Goal: Task Accomplishment & Management: Use online tool/utility

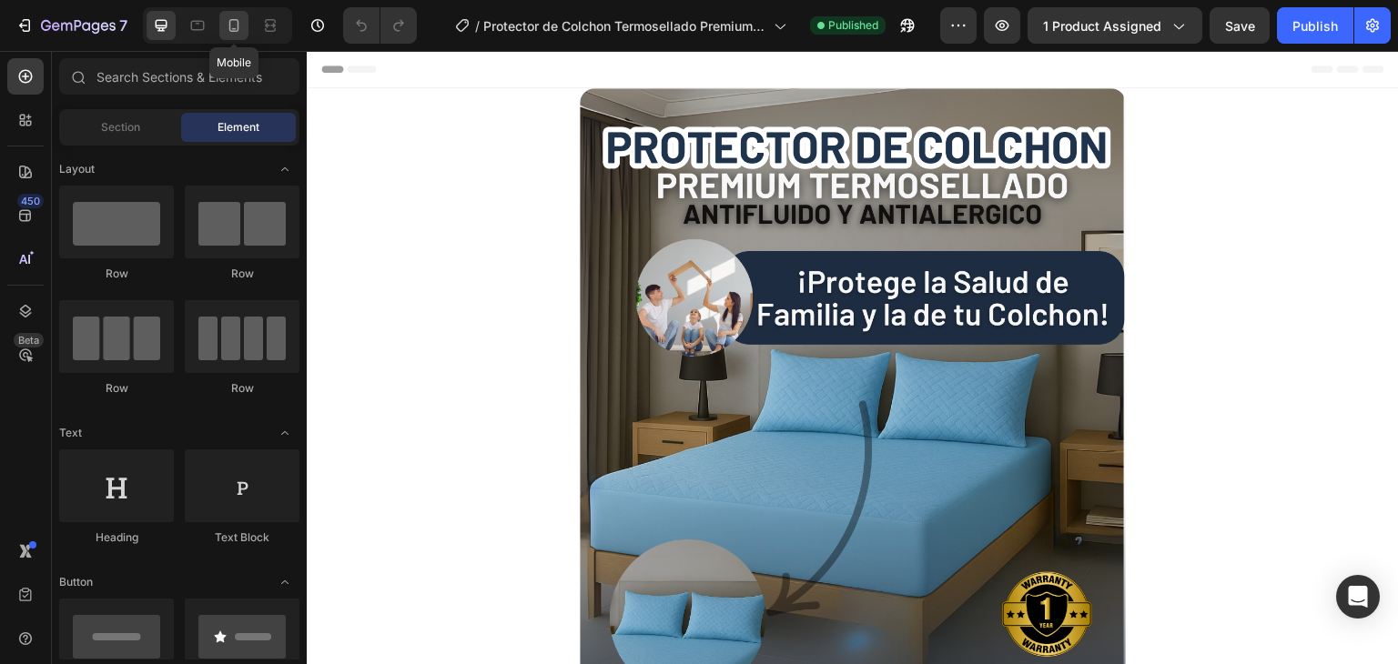
click at [232, 16] on icon at bounding box center [234, 25] width 18 height 18
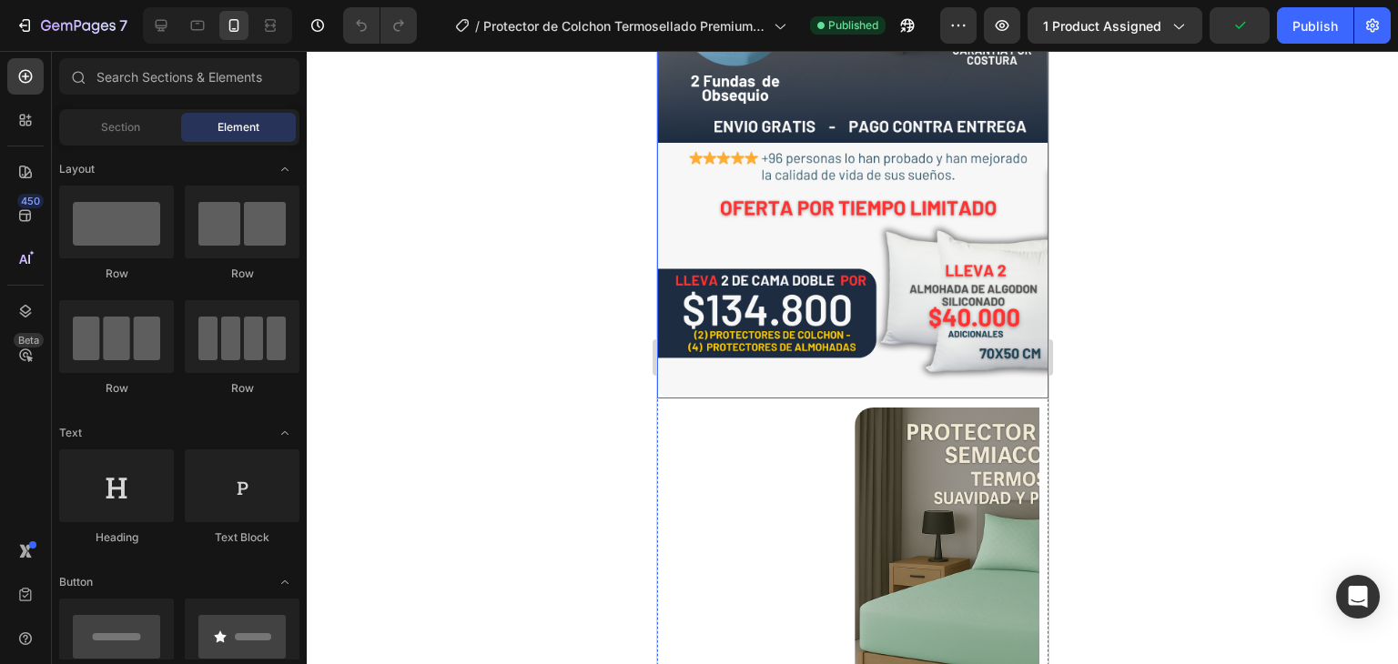
scroll to position [364, 0]
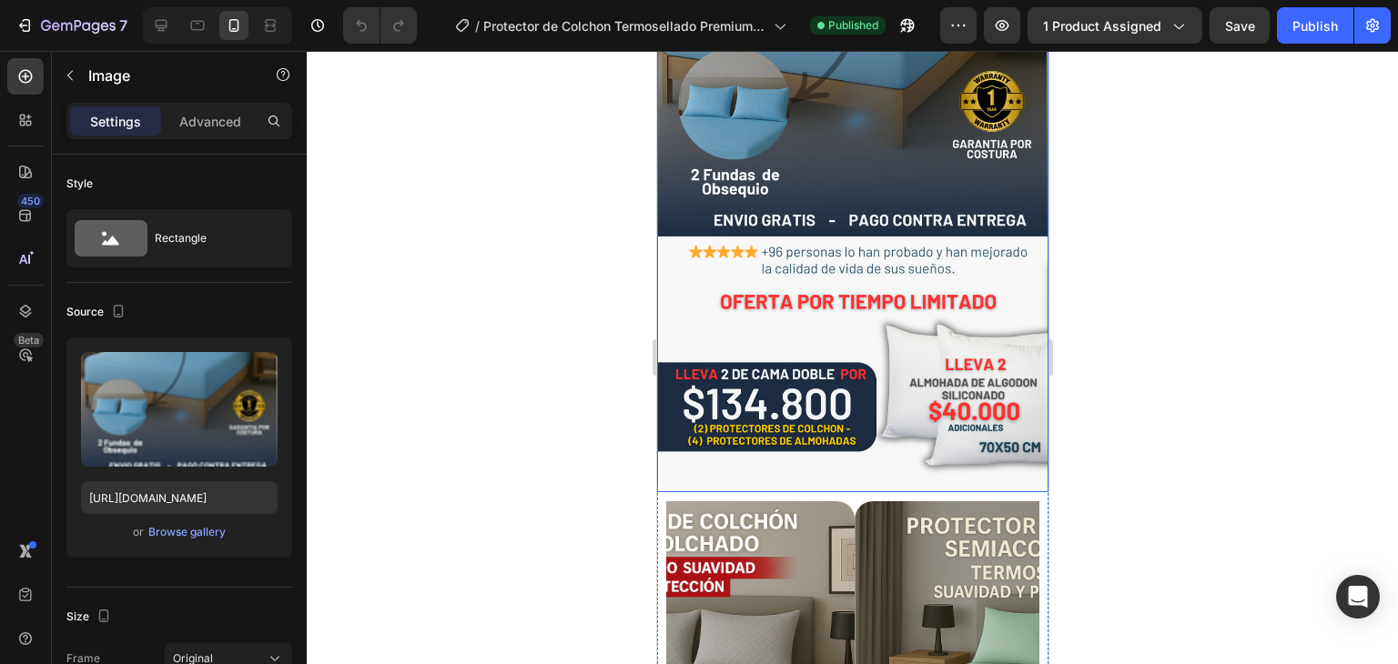
click at [781, 242] on img at bounding box center [851, 108] width 391 height 768
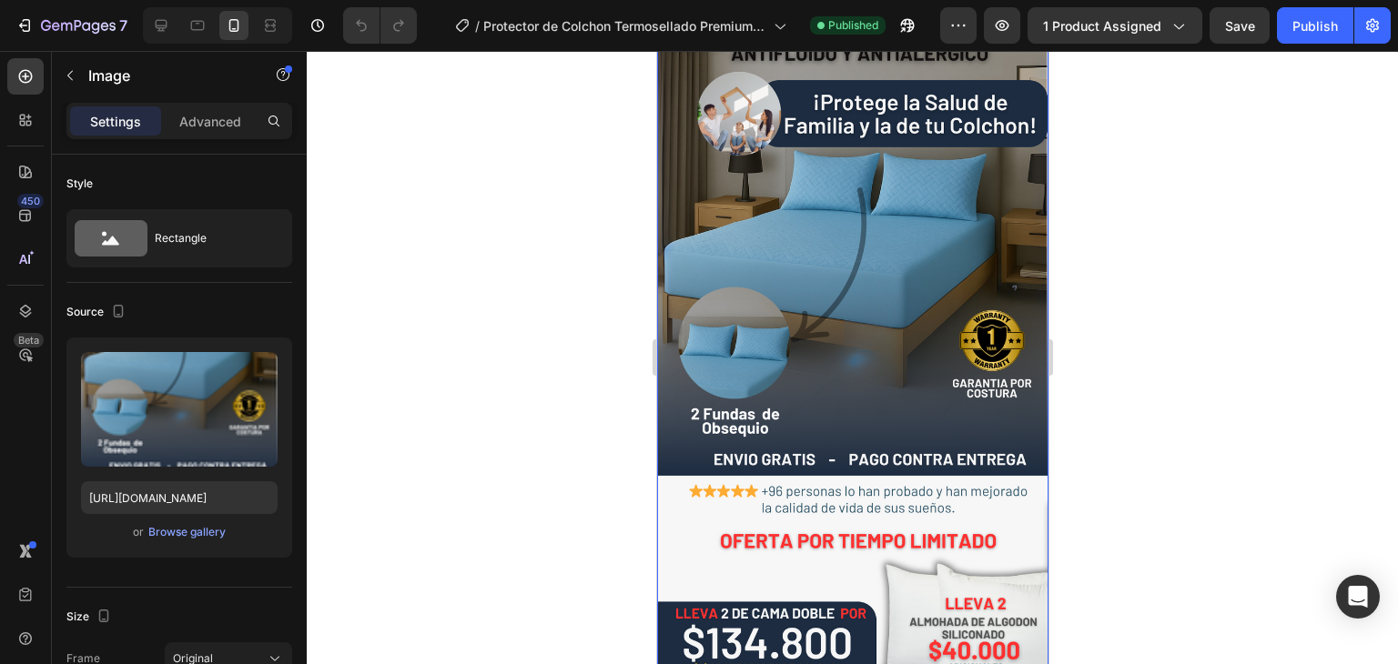
scroll to position [0, 0]
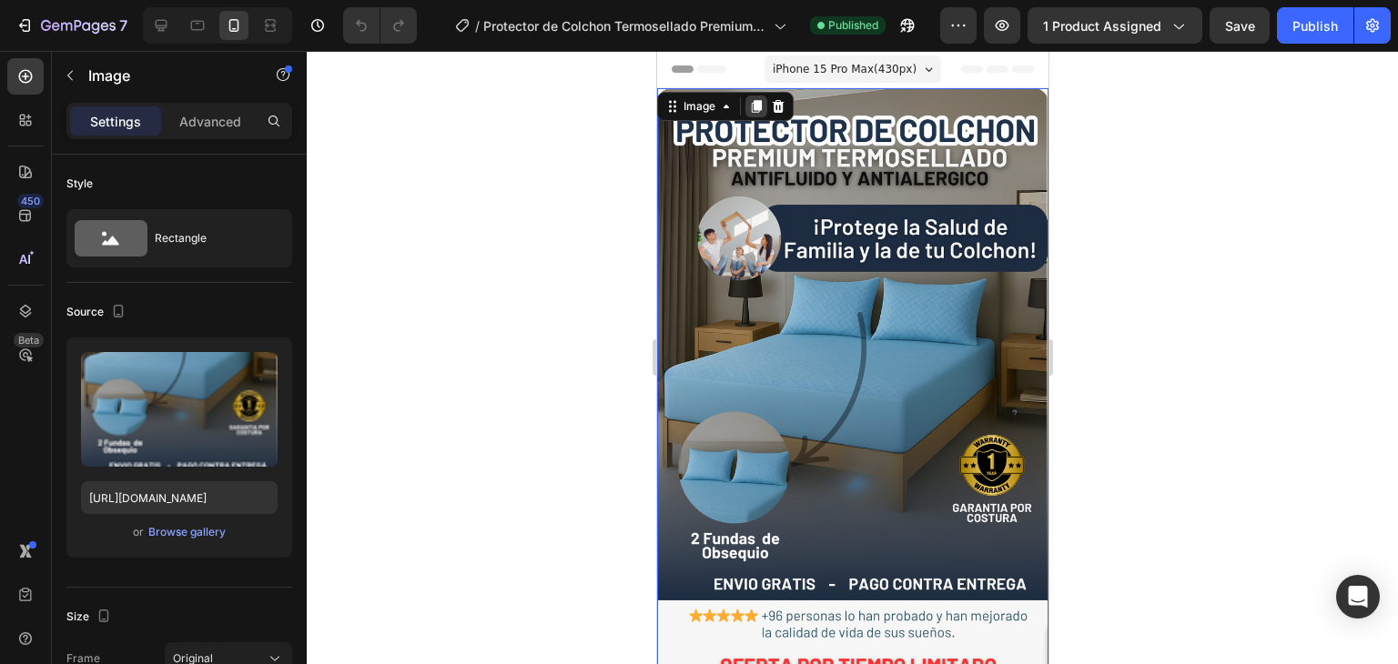
click at [753, 102] on icon at bounding box center [756, 106] width 10 height 13
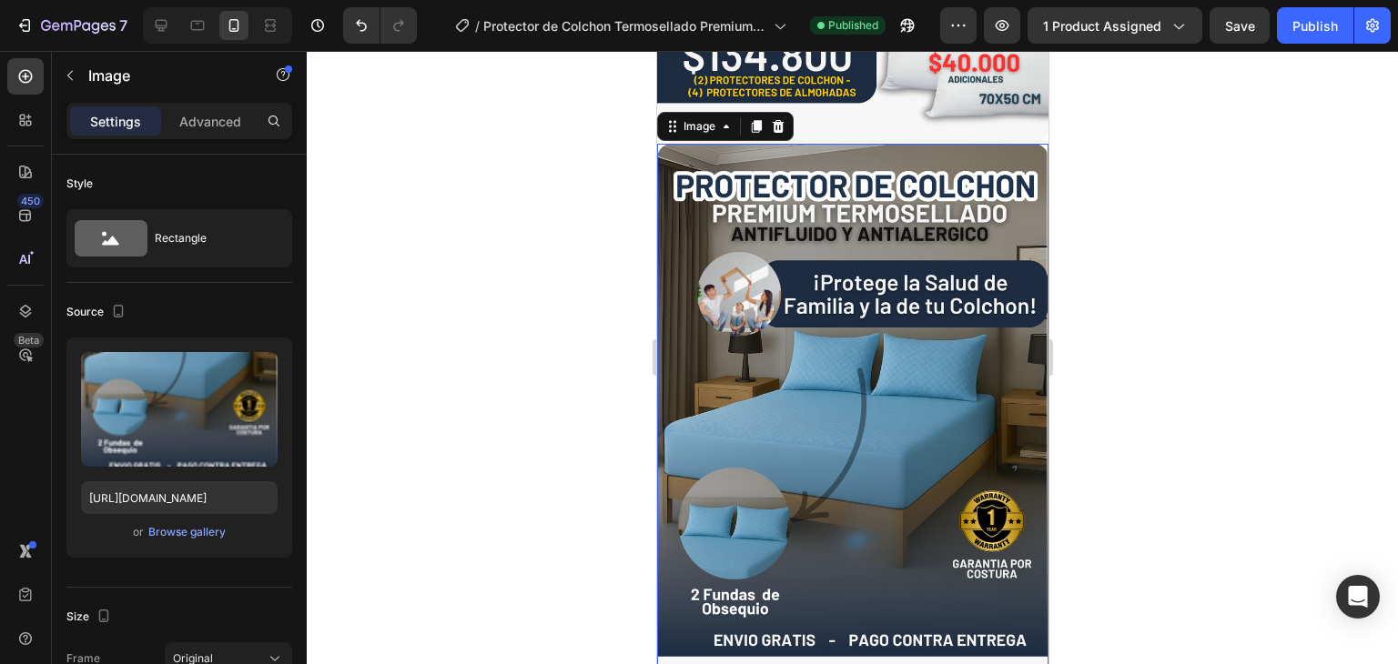
scroll to position [715, 0]
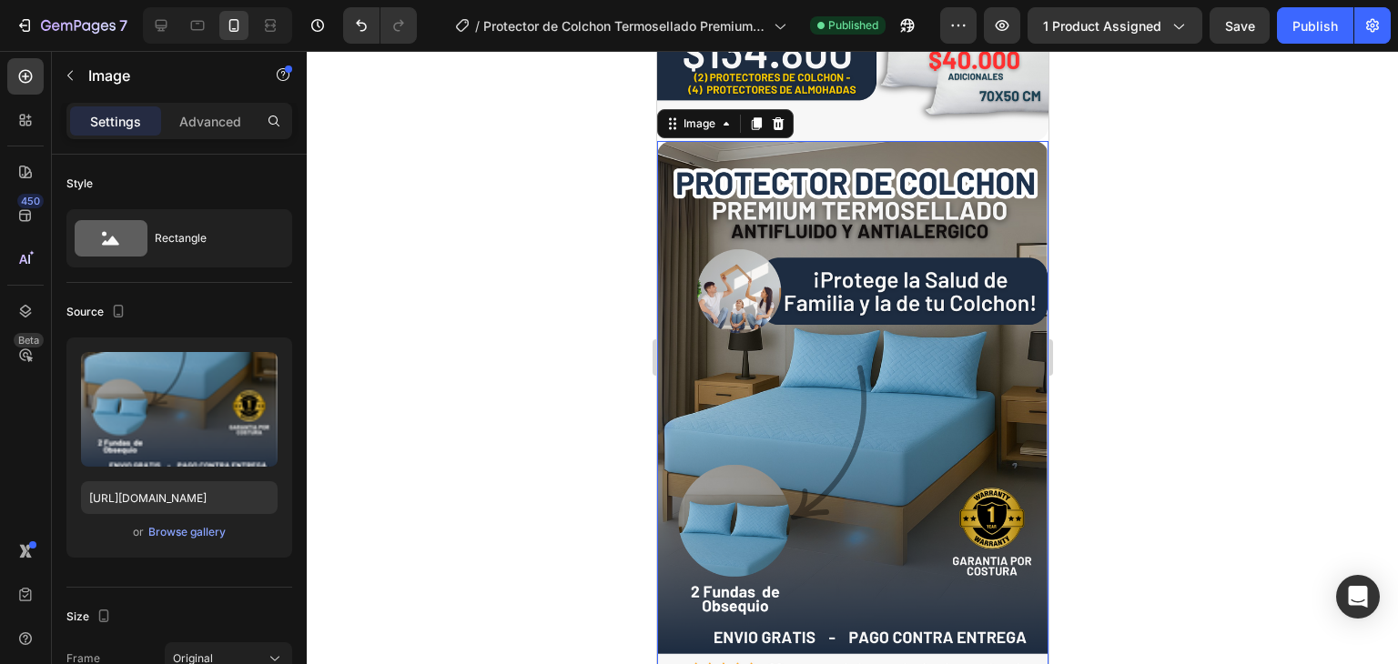
click at [842, 331] on img at bounding box center [851, 525] width 391 height 768
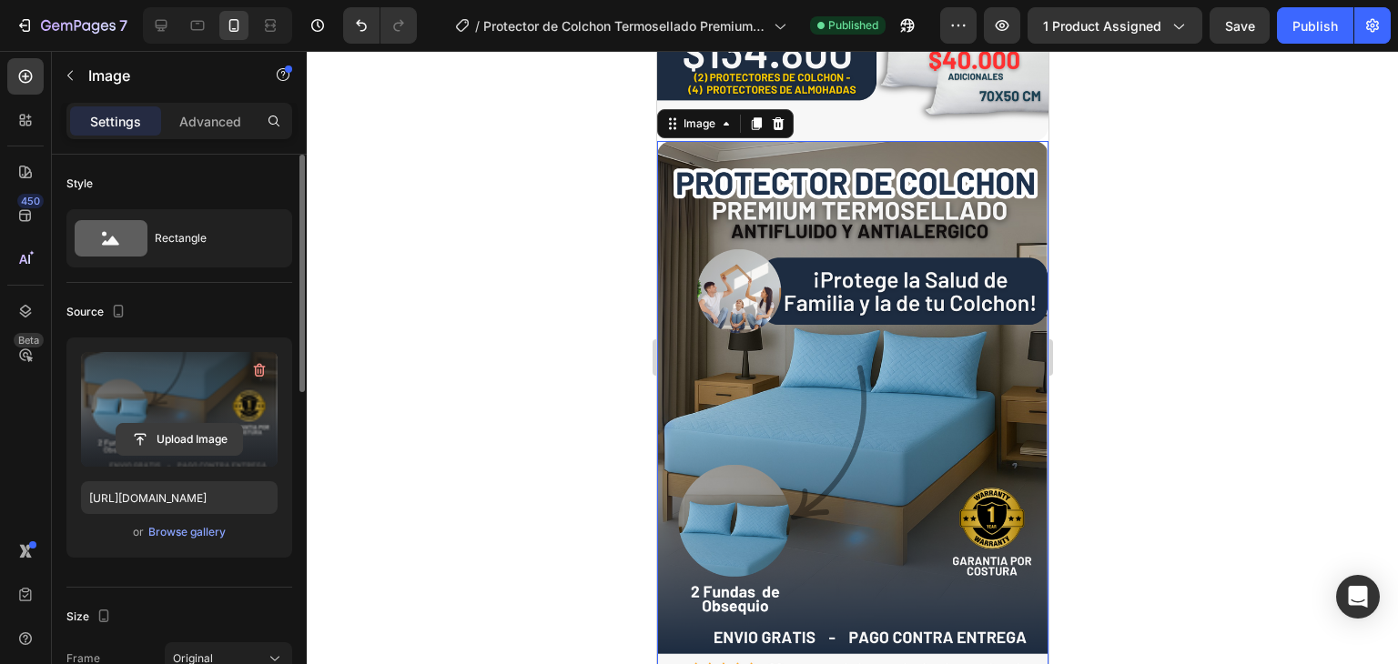
click at [154, 433] on input "file" at bounding box center [179, 439] width 126 height 31
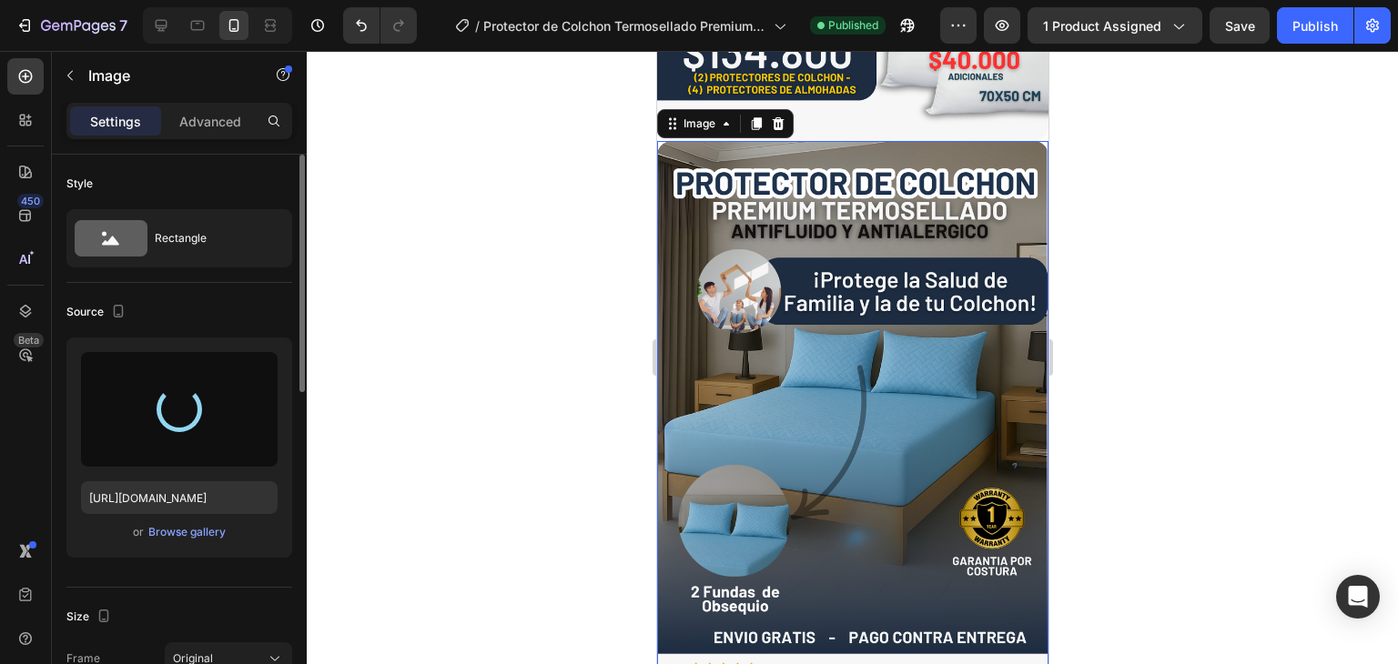
type input "[URL][DOMAIN_NAME]"
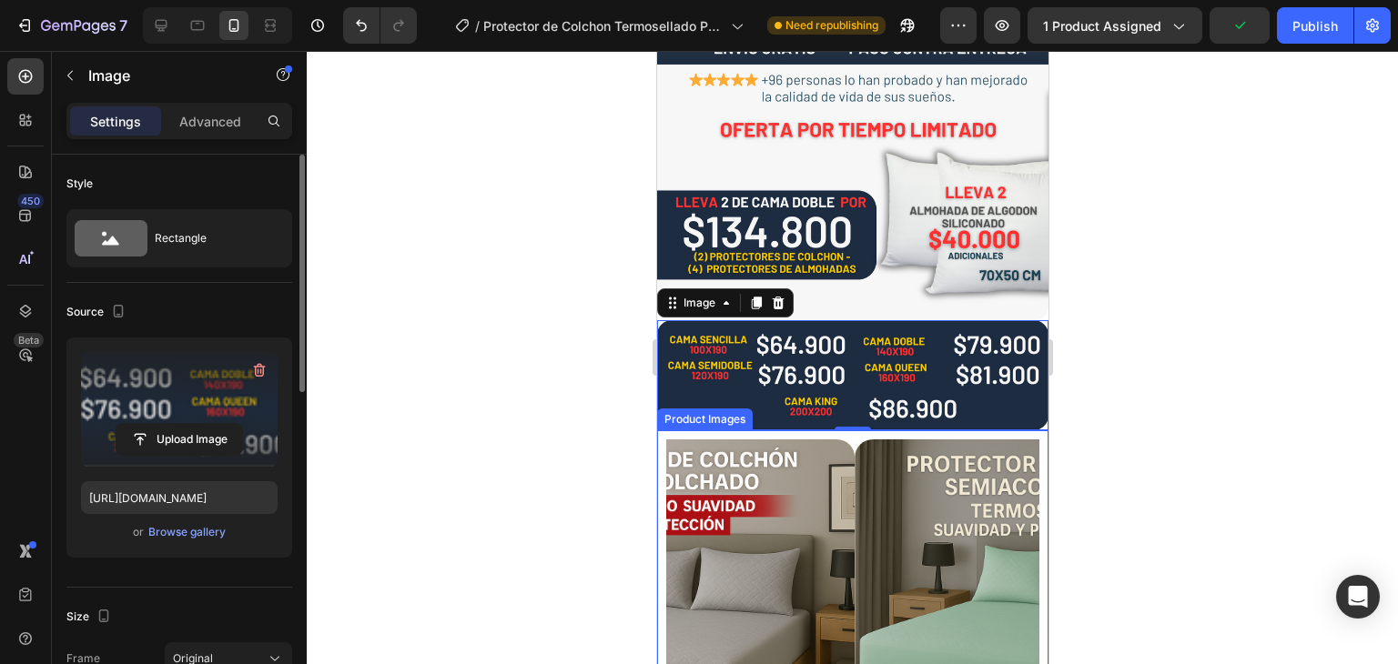
scroll to position [533, 0]
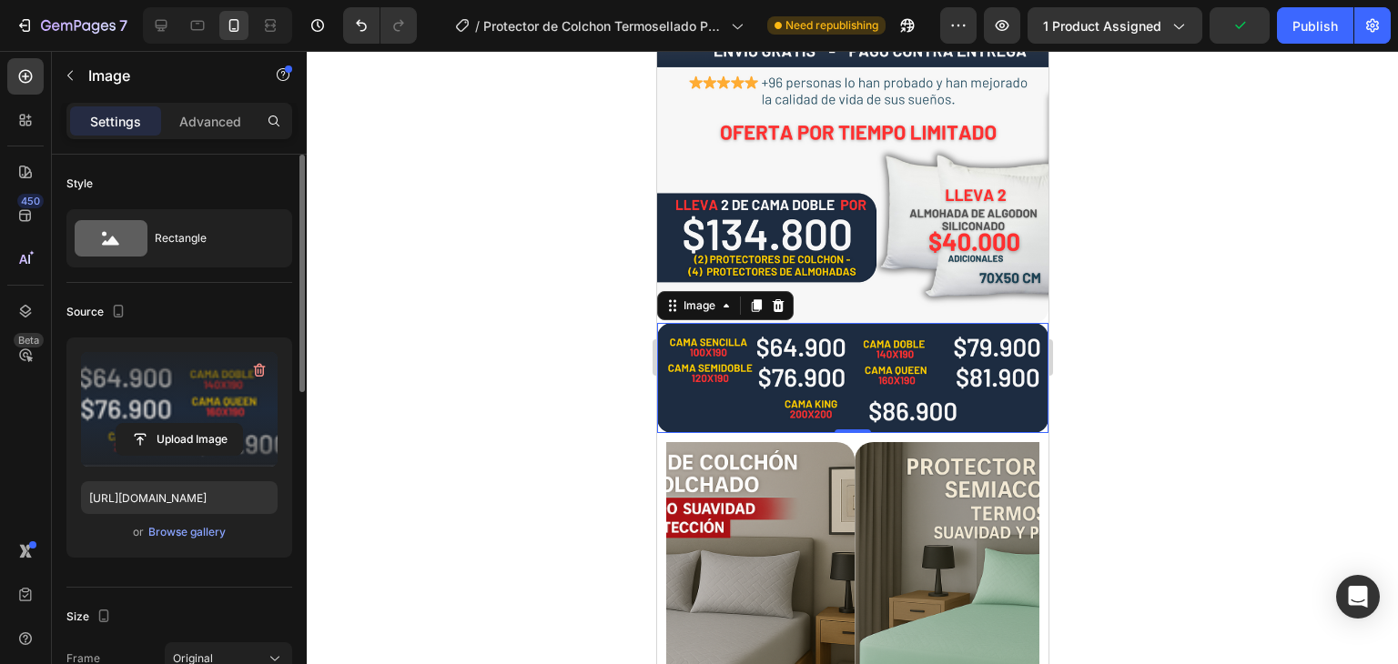
click at [1126, 296] on div at bounding box center [852, 357] width 1091 height 613
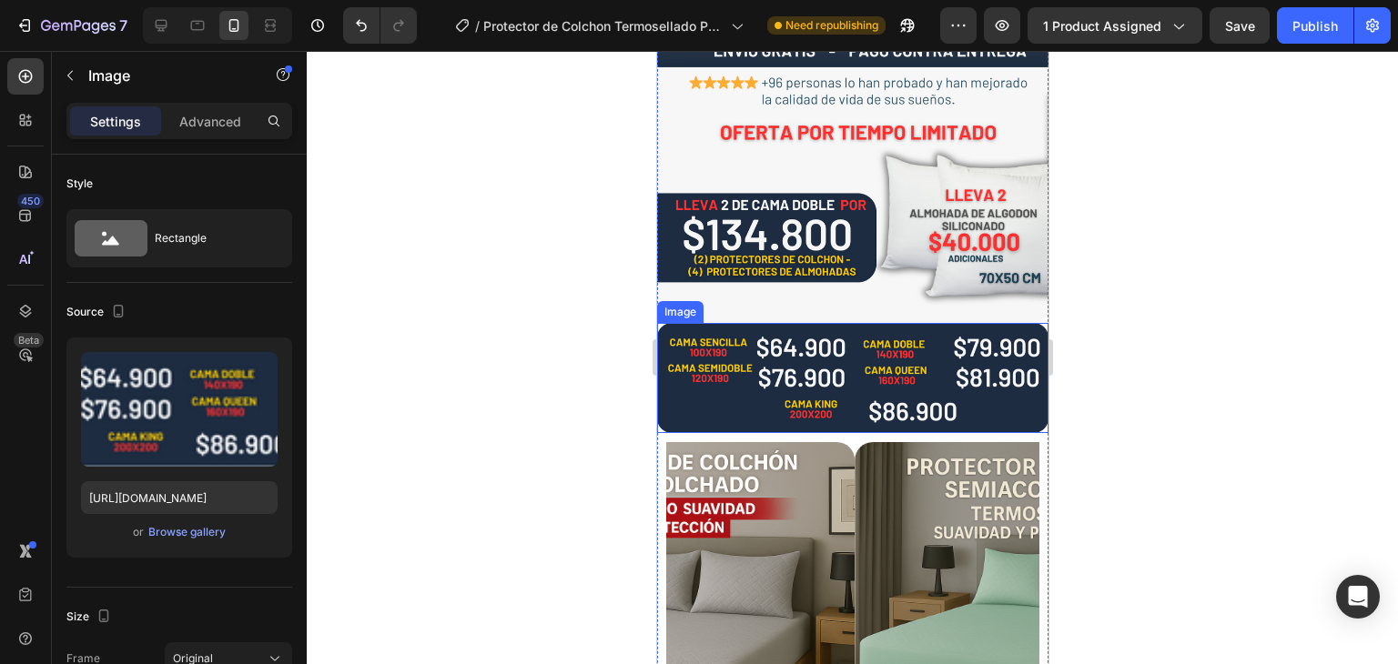
click at [689, 332] on img at bounding box center [851, 377] width 391 height 109
click at [758, 300] on icon at bounding box center [756, 306] width 10 height 13
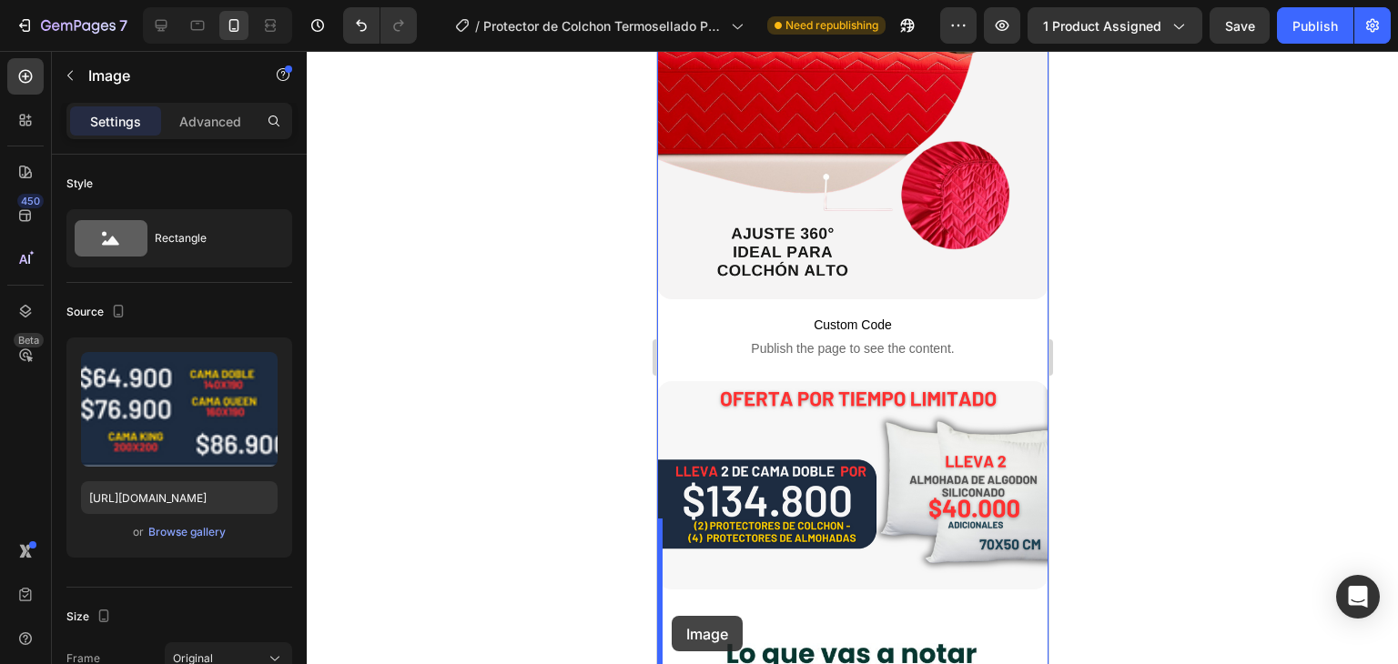
scroll to position [2097, 0]
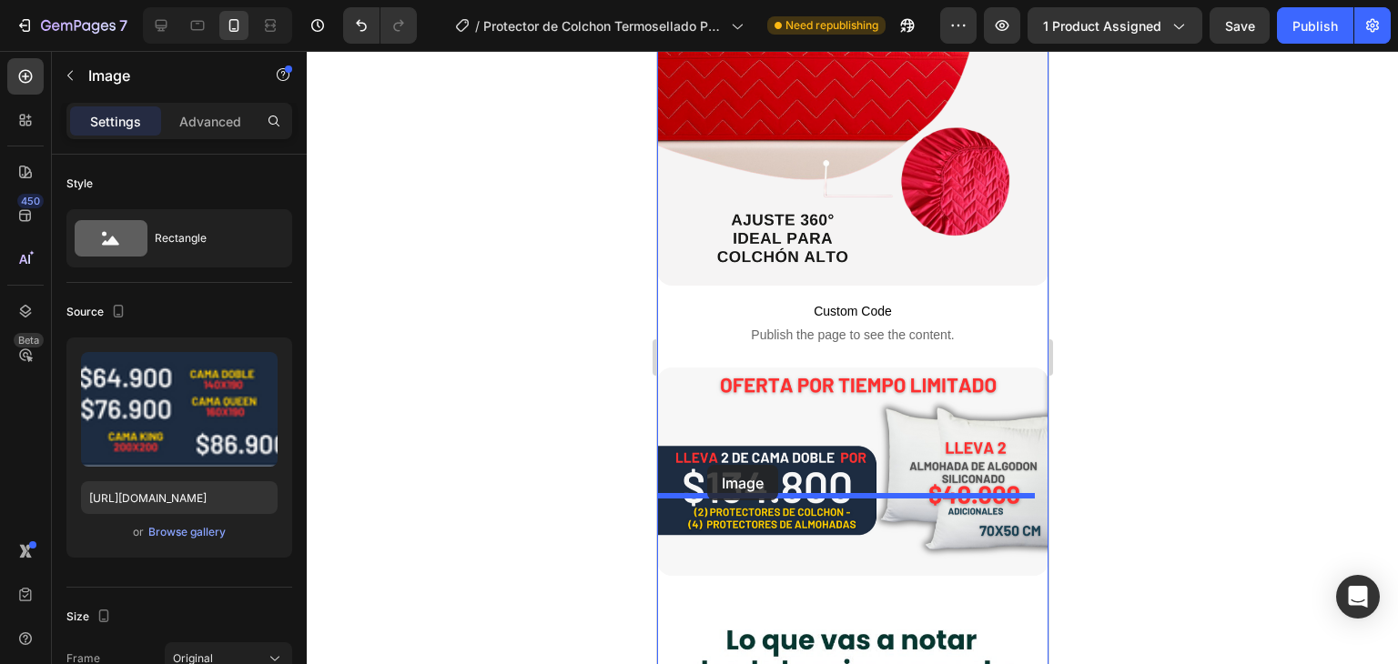
drag, startPoint x: 672, startPoint y: 387, endPoint x: 706, endPoint y: 465, distance: 85.6
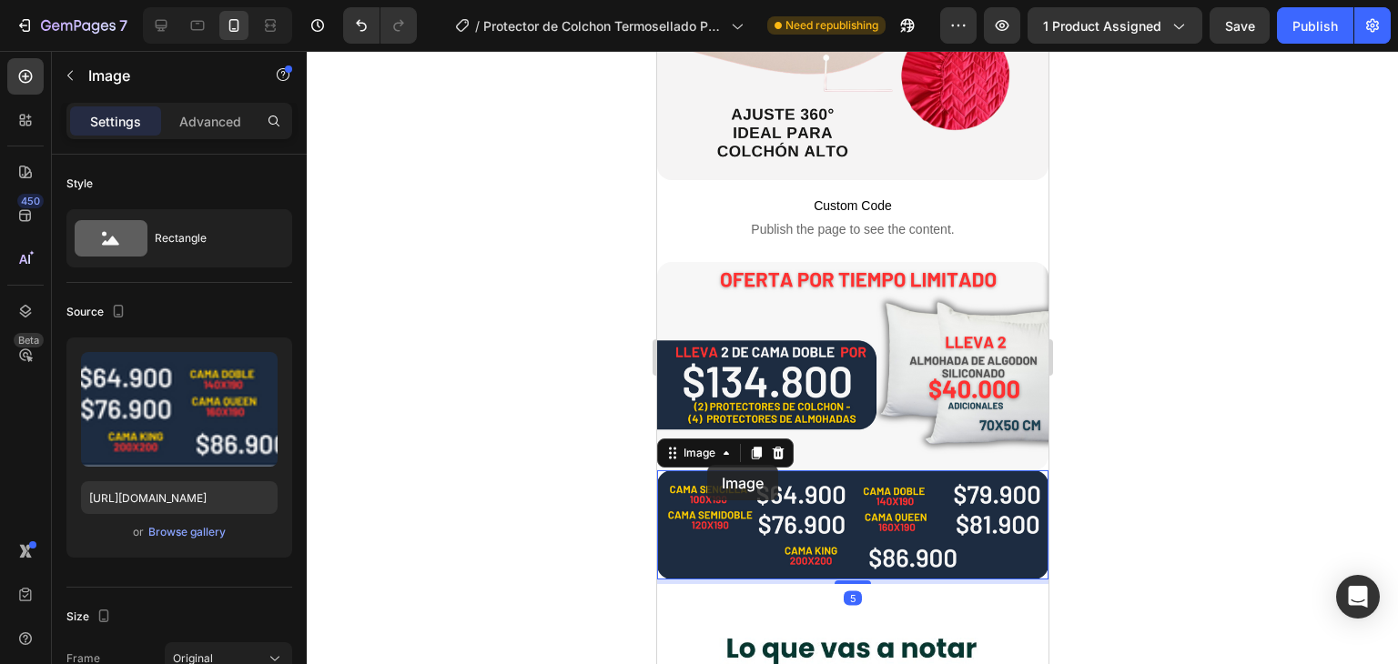
scroll to position [1991, 0]
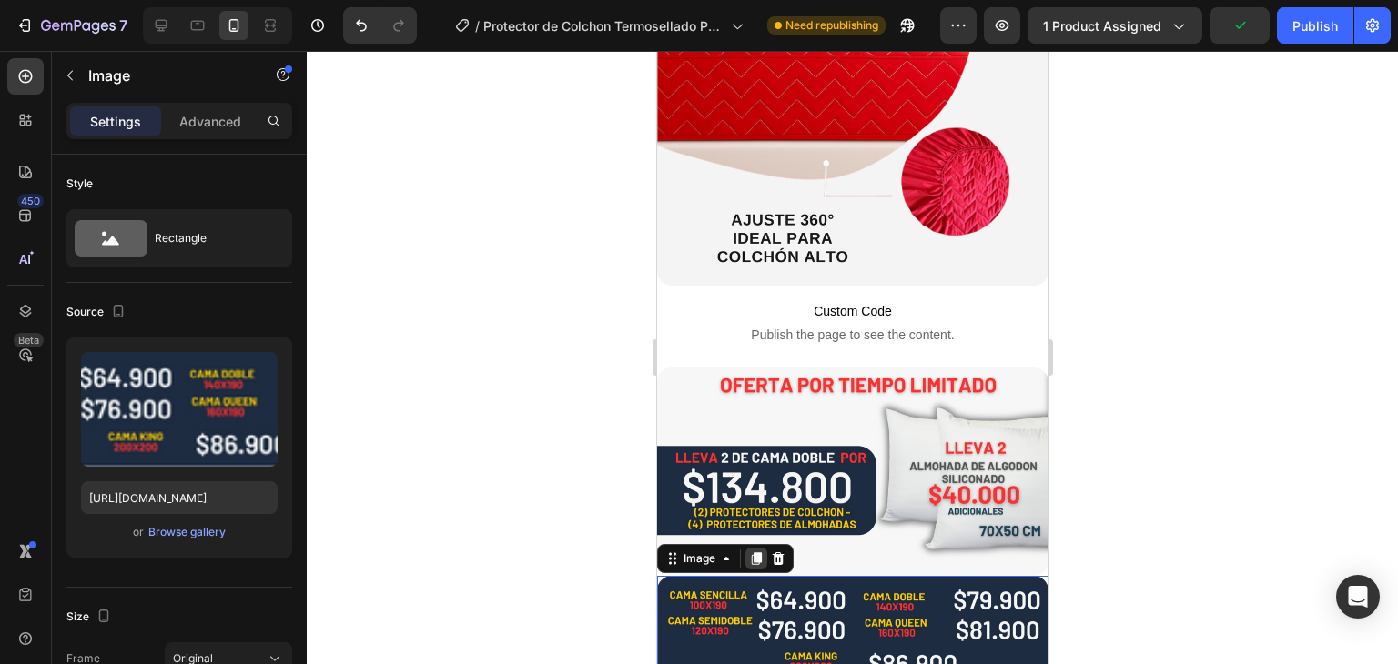
click at [755, 552] on icon at bounding box center [756, 558] width 10 height 13
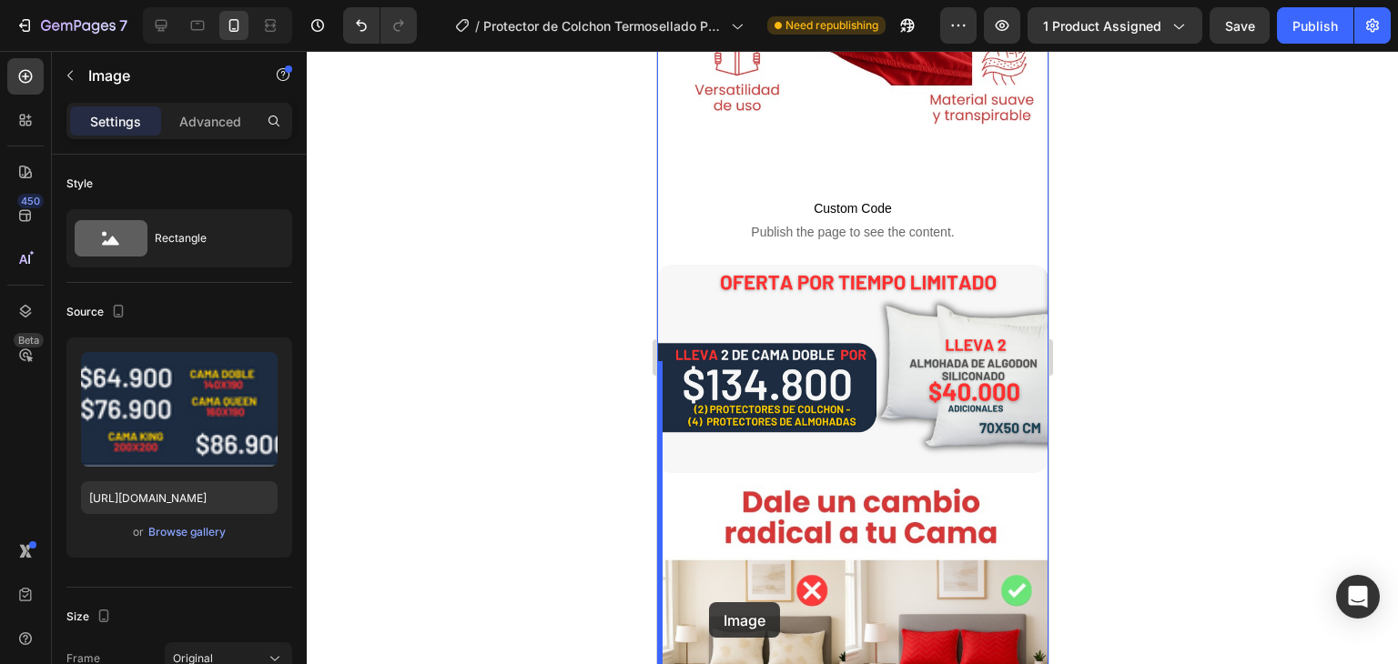
scroll to position [3553, 0]
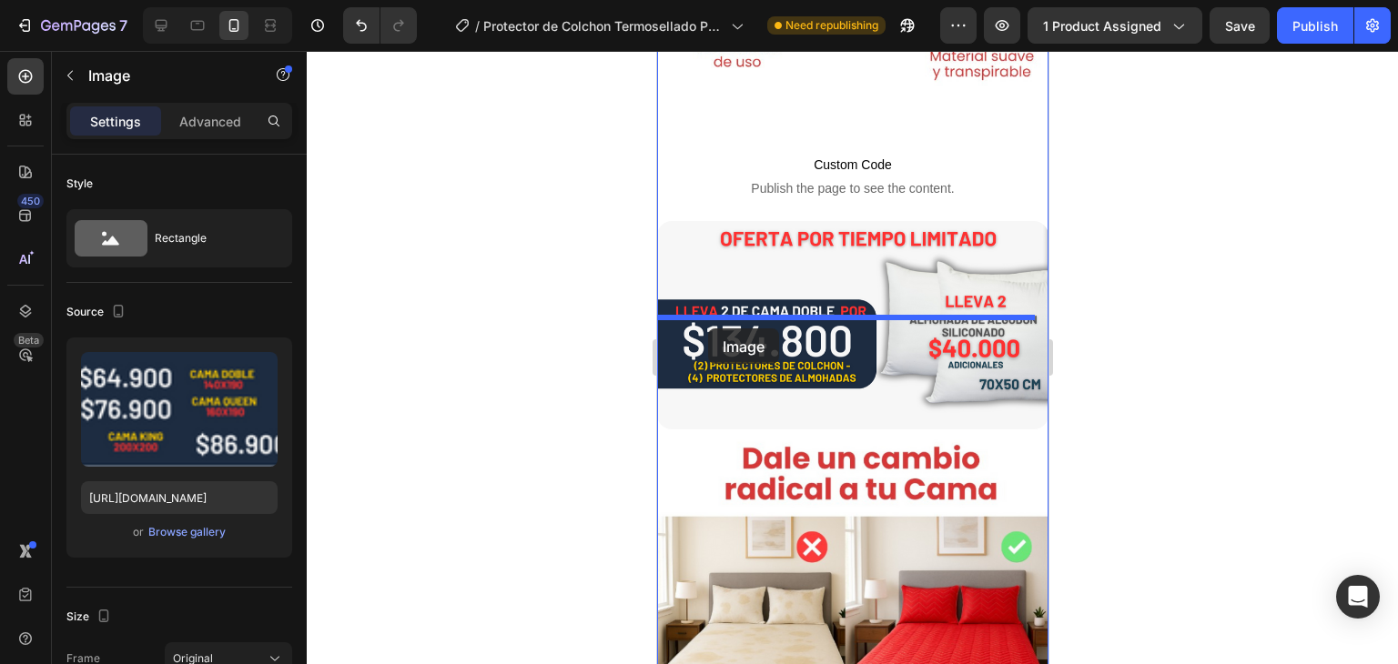
drag, startPoint x: 670, startPoint y: 96, endPoint x: 707, endPoint y: 329, distance: 235.9
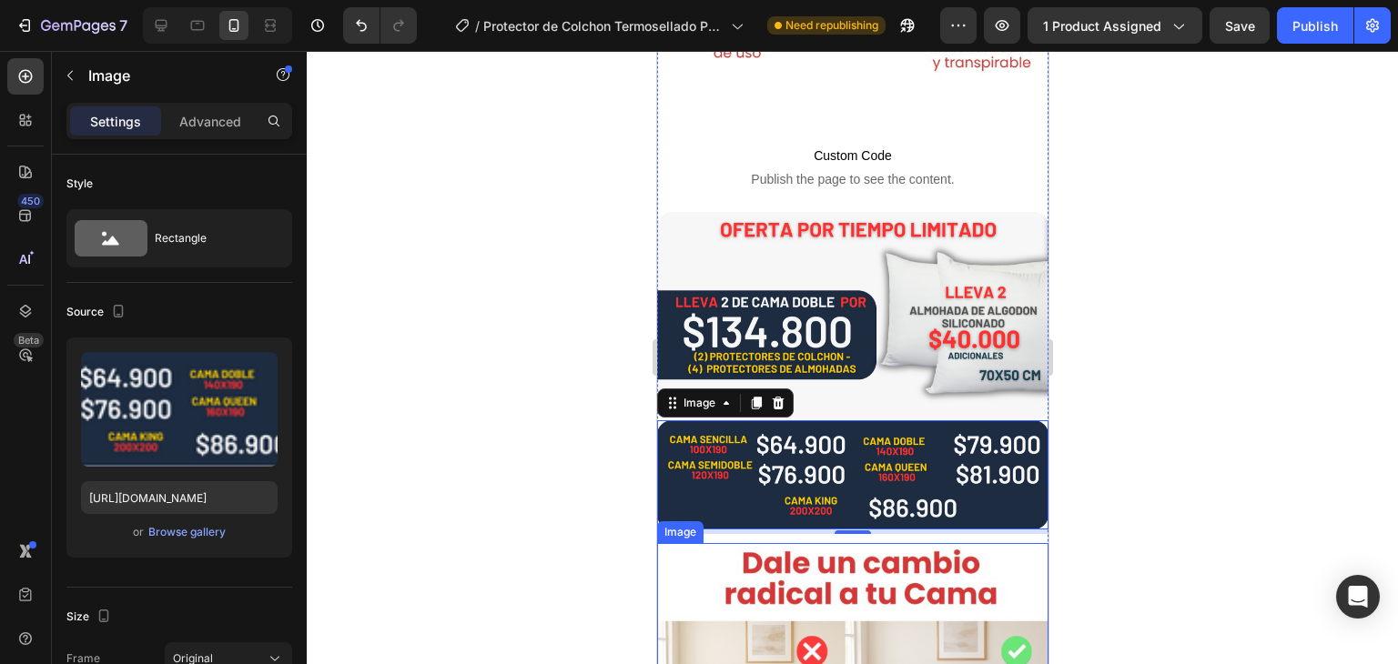
scroll to position [3443, 0]
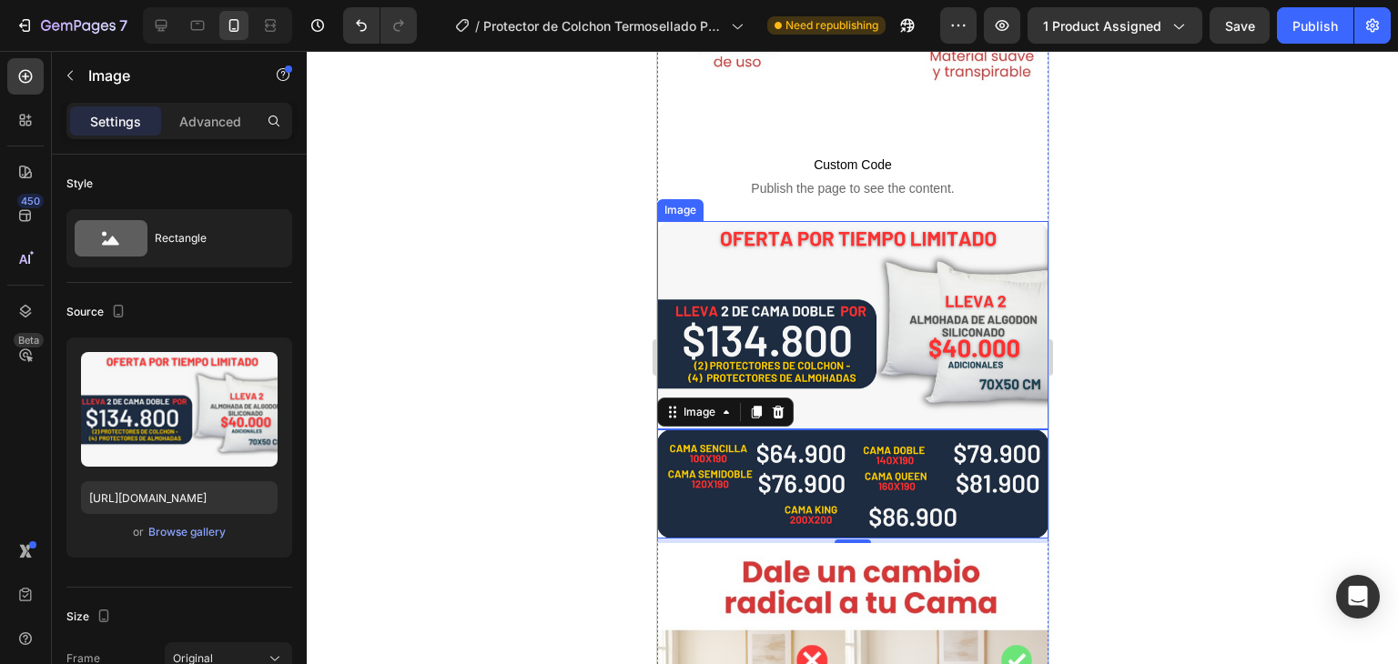
drag, startPoint x: 681, startPoint y: 161, endPoint x: 693, endPoint y: 127, distance: 36.0
click at [681, 221] on img at bounding box center [851, 325] width 391 height 208
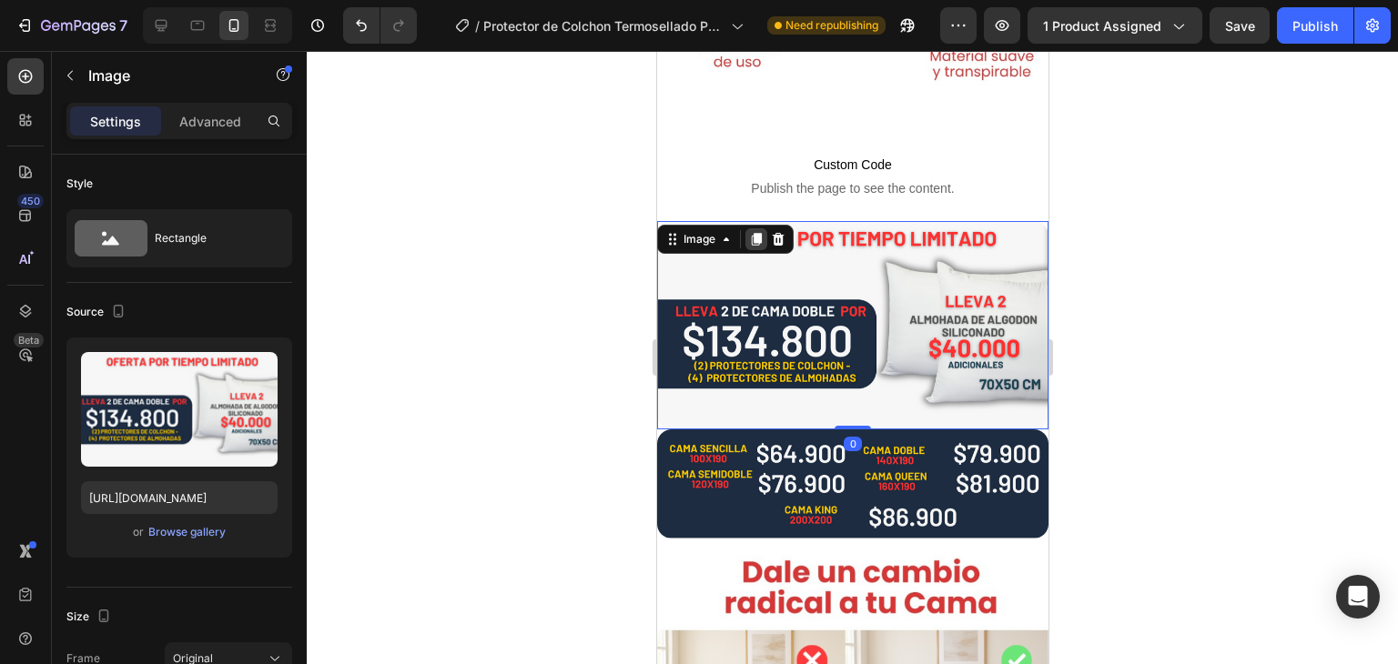
click at [754, 233] on icon at bounding box center [756, 239] width 10 height 13
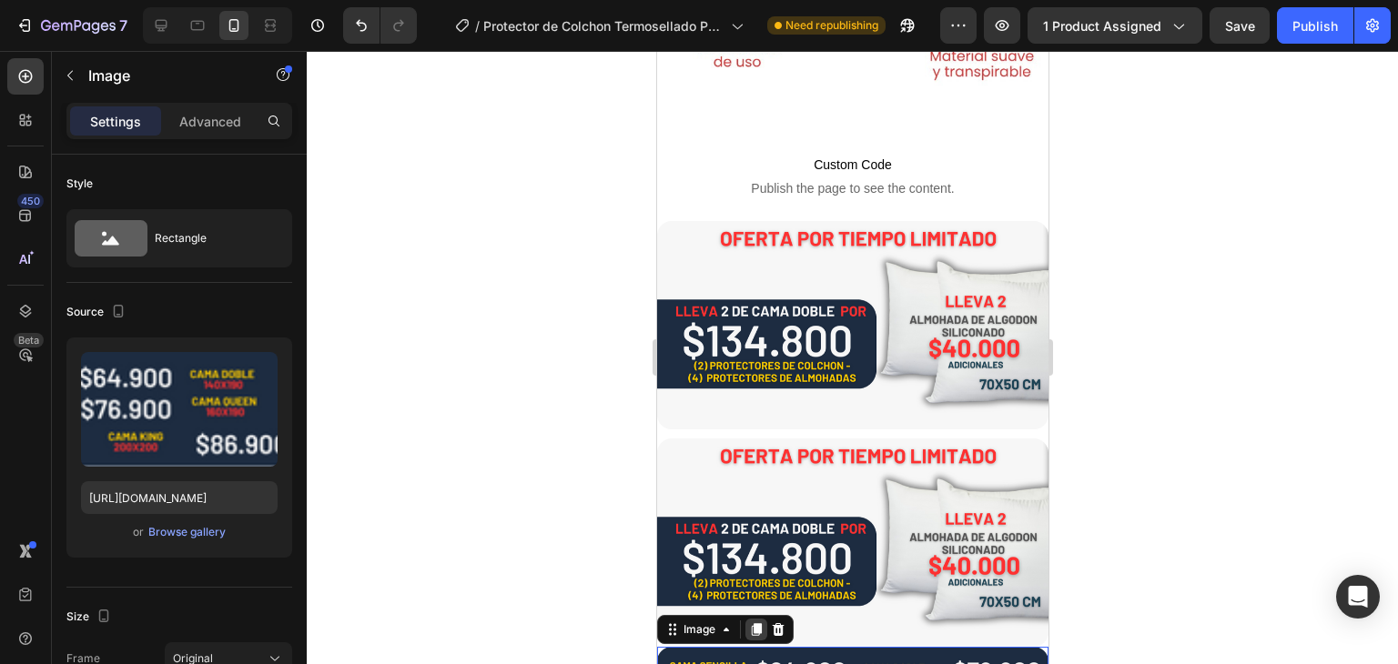
click at [753, 623] on icon at bounding box center [756, 629] width 10 height 13
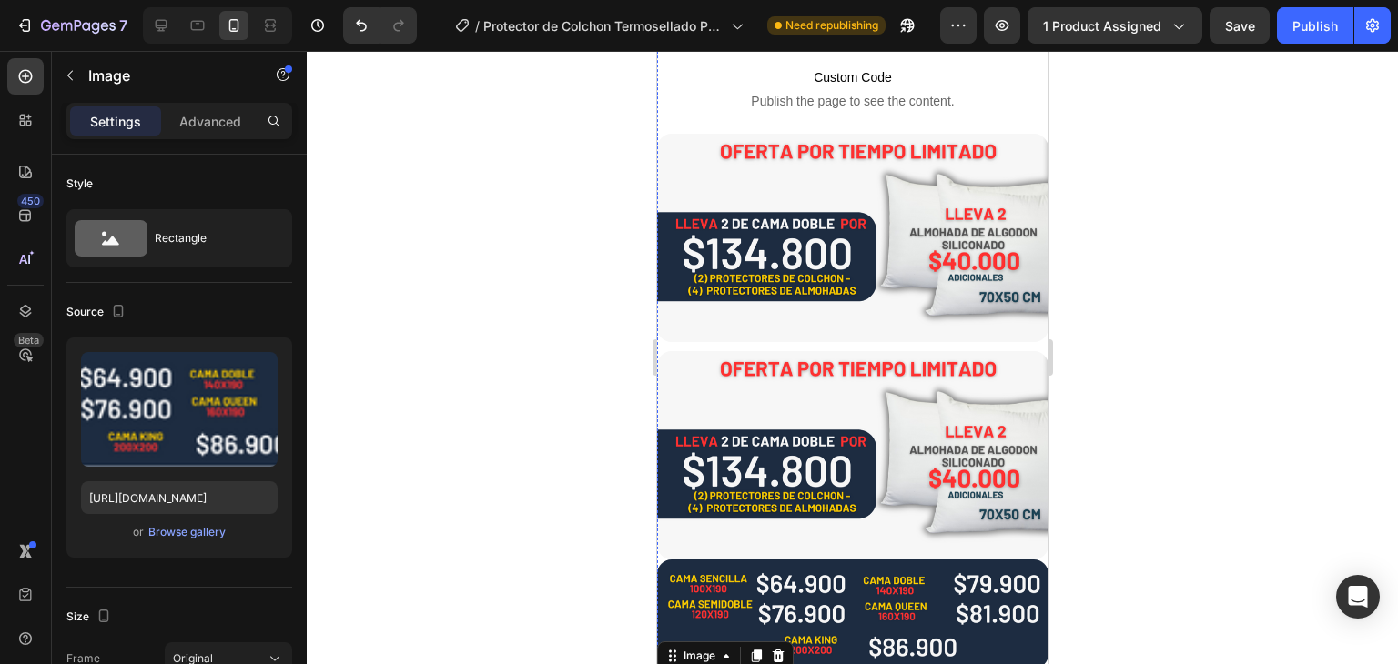
scroll to position [3502, 0]
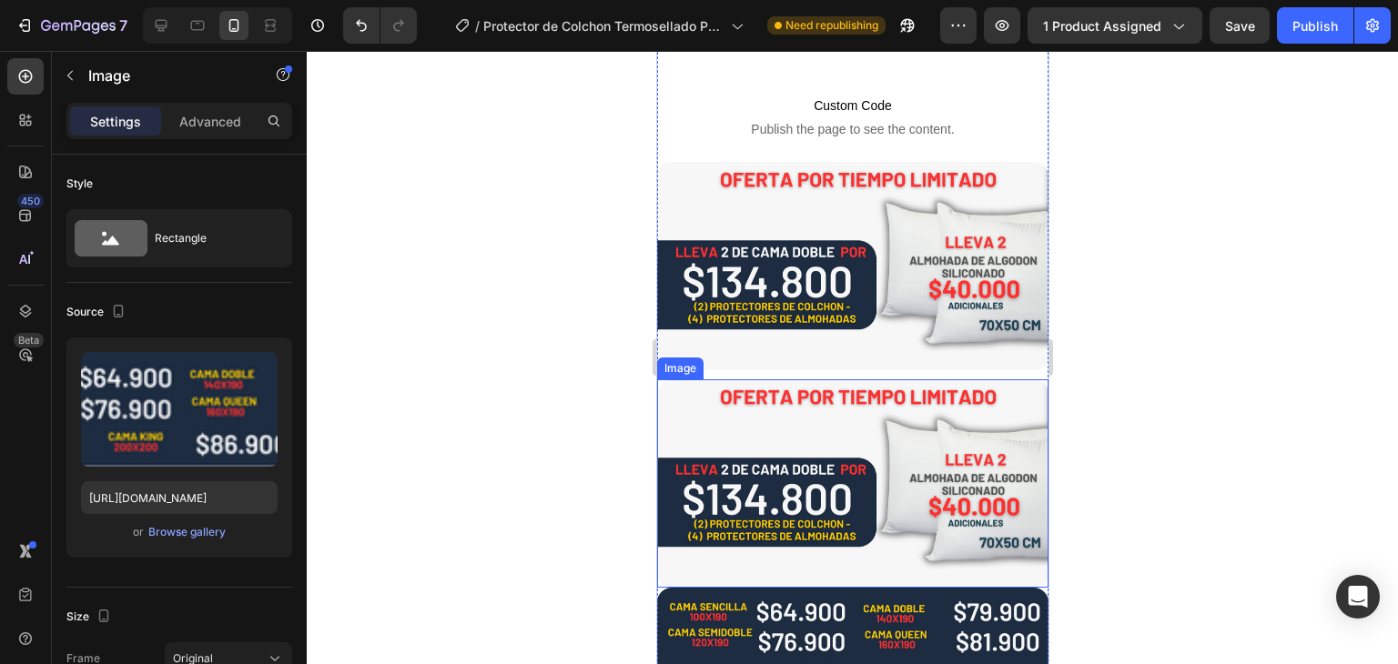
click at [678, 379] on img at bounding box center [851, 483] width 391 height 208
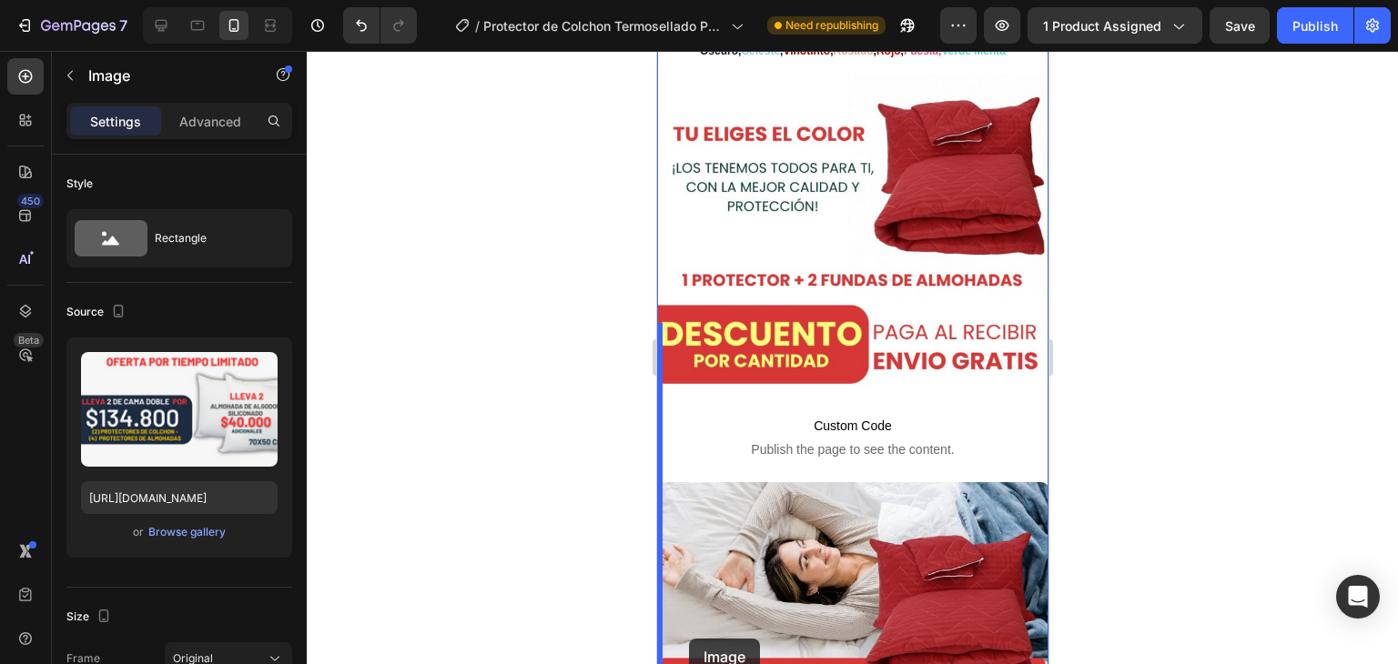
scroll to position [4904, 0]
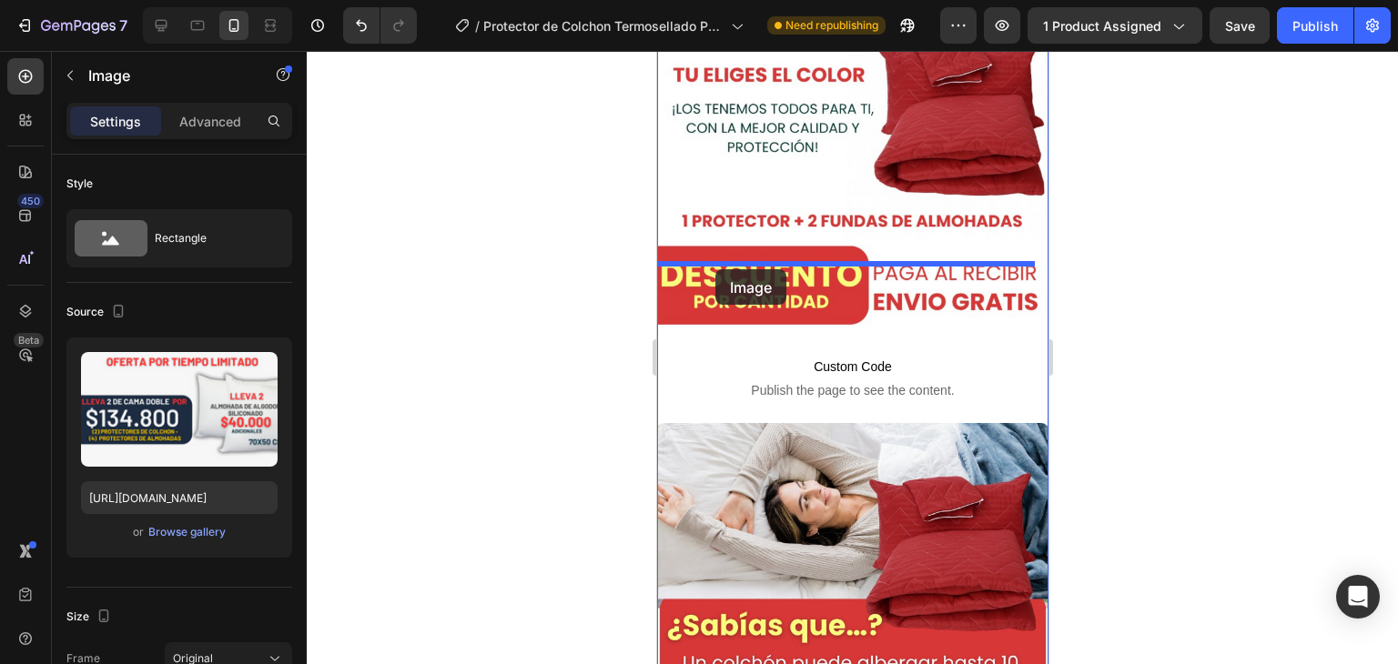
drag, startPoint x: 668, startPoint y: 236, endPoint x: 717, endPoint y: 271, distance: 60.6
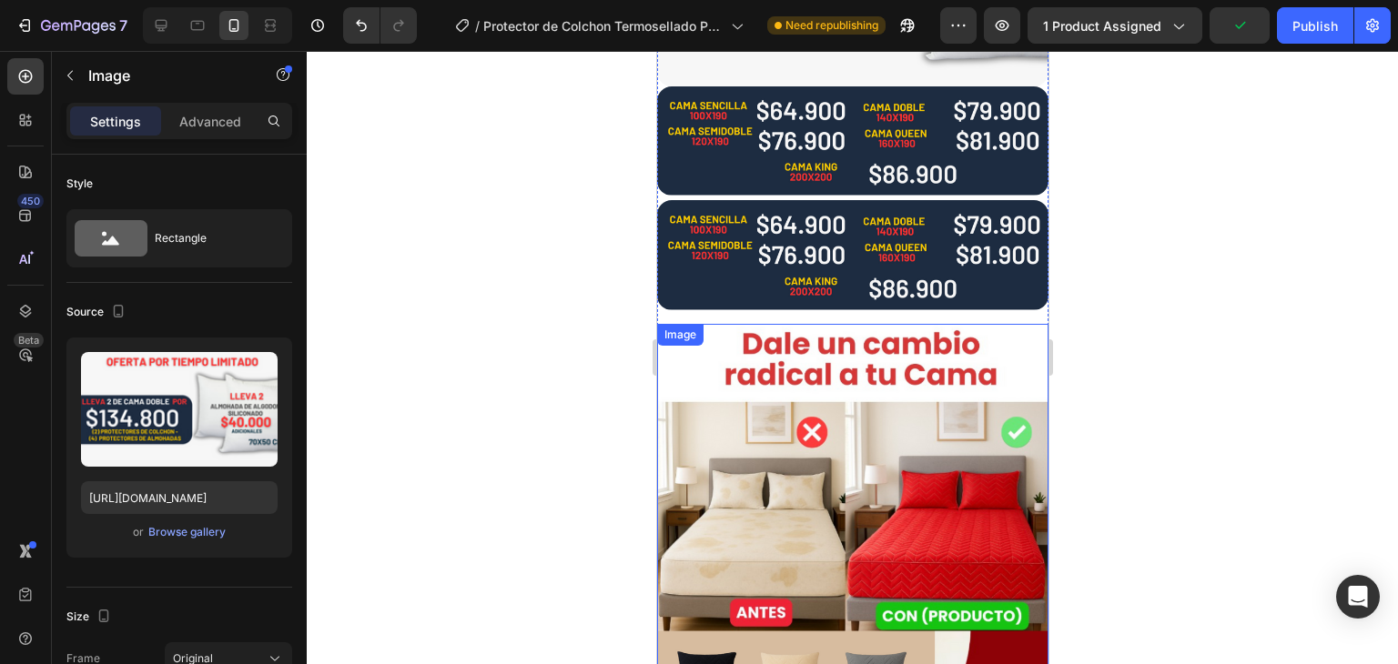
scroll to position [3784, 0]
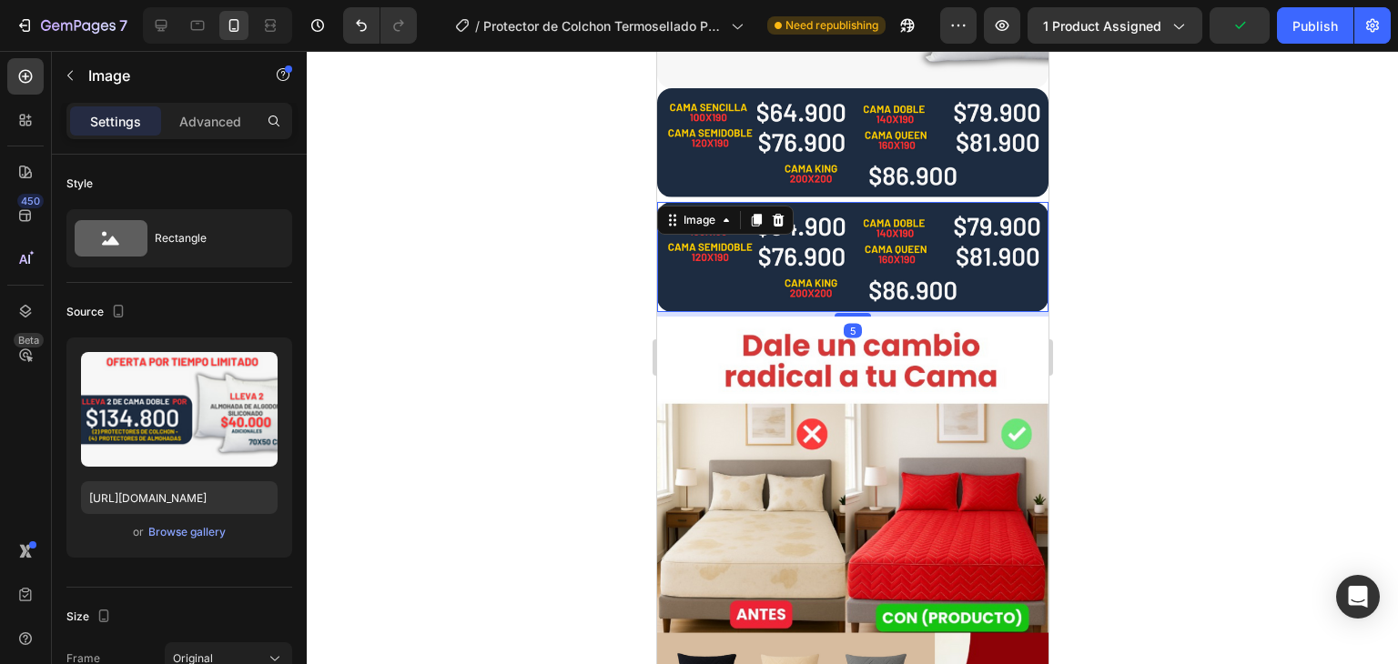
click at [731, 202] on img at bounding box center [851, 256] width 391 height 109
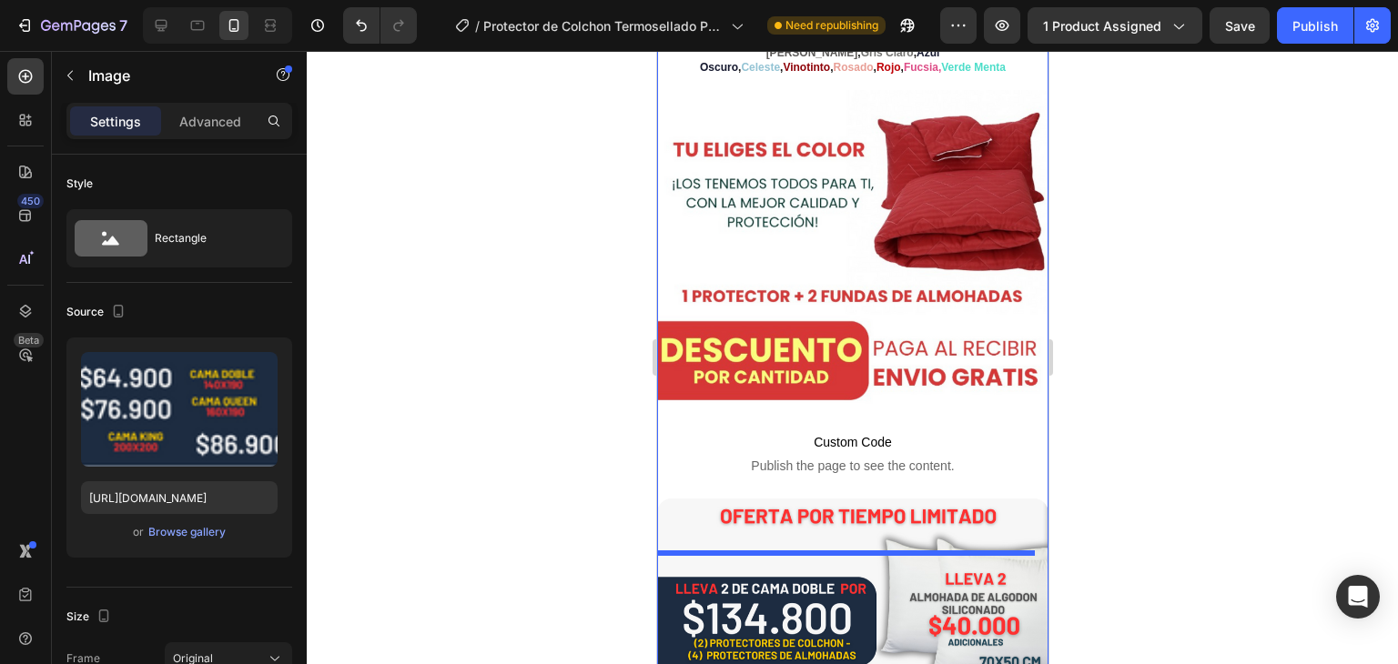
scroll to position [4633, 0]
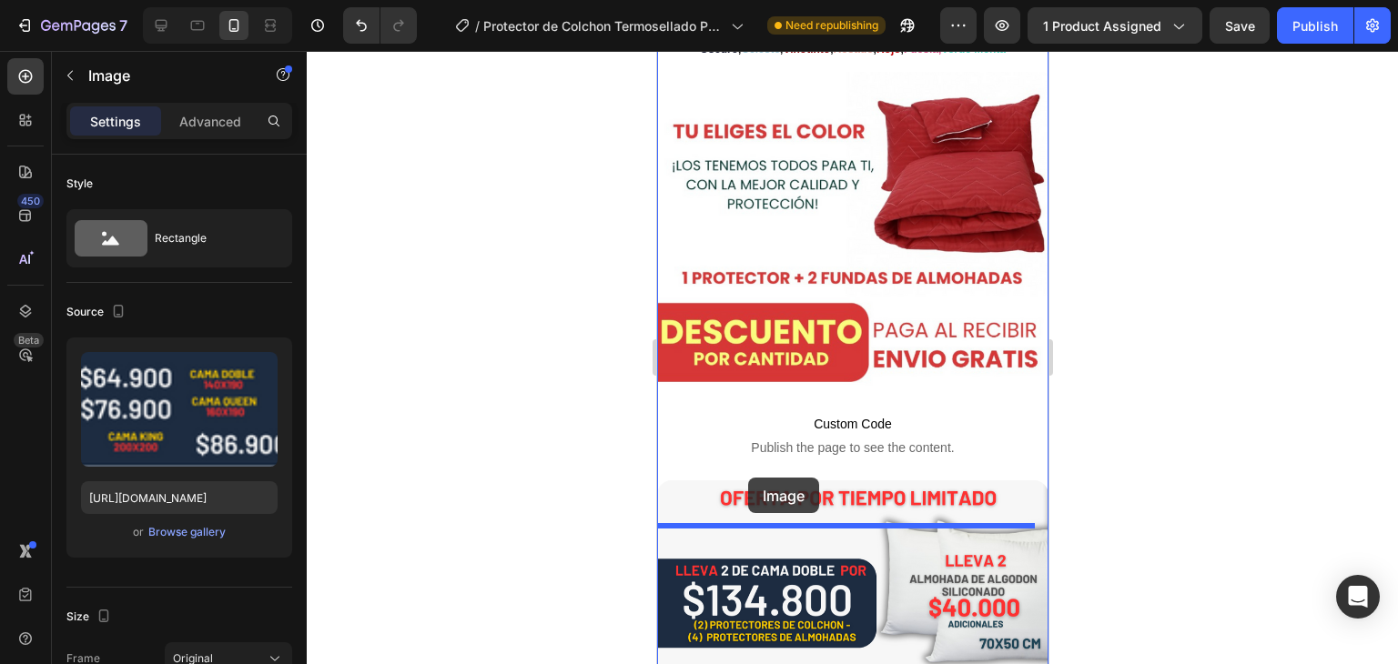
drag, startPoint x: 670, startPoint y: 100, endPoint x: 747, endPoint y: 478, distance: 385.5
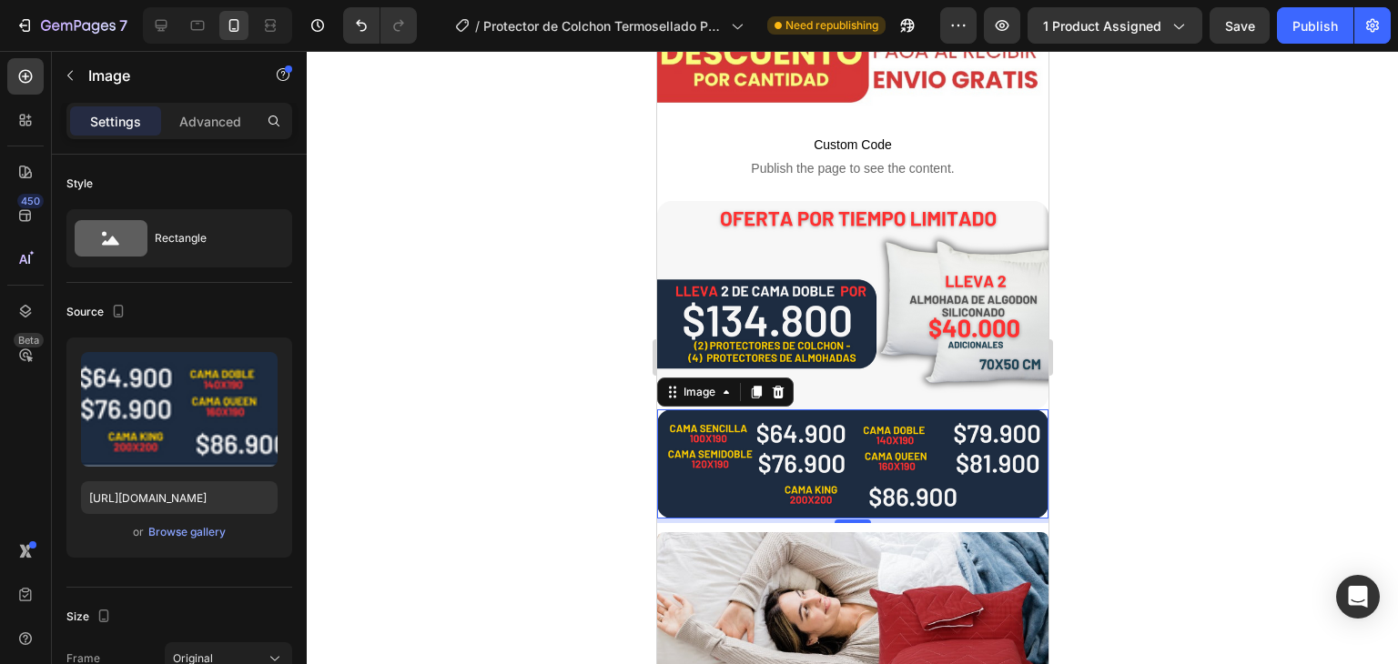
scroll to position [4886, 0]
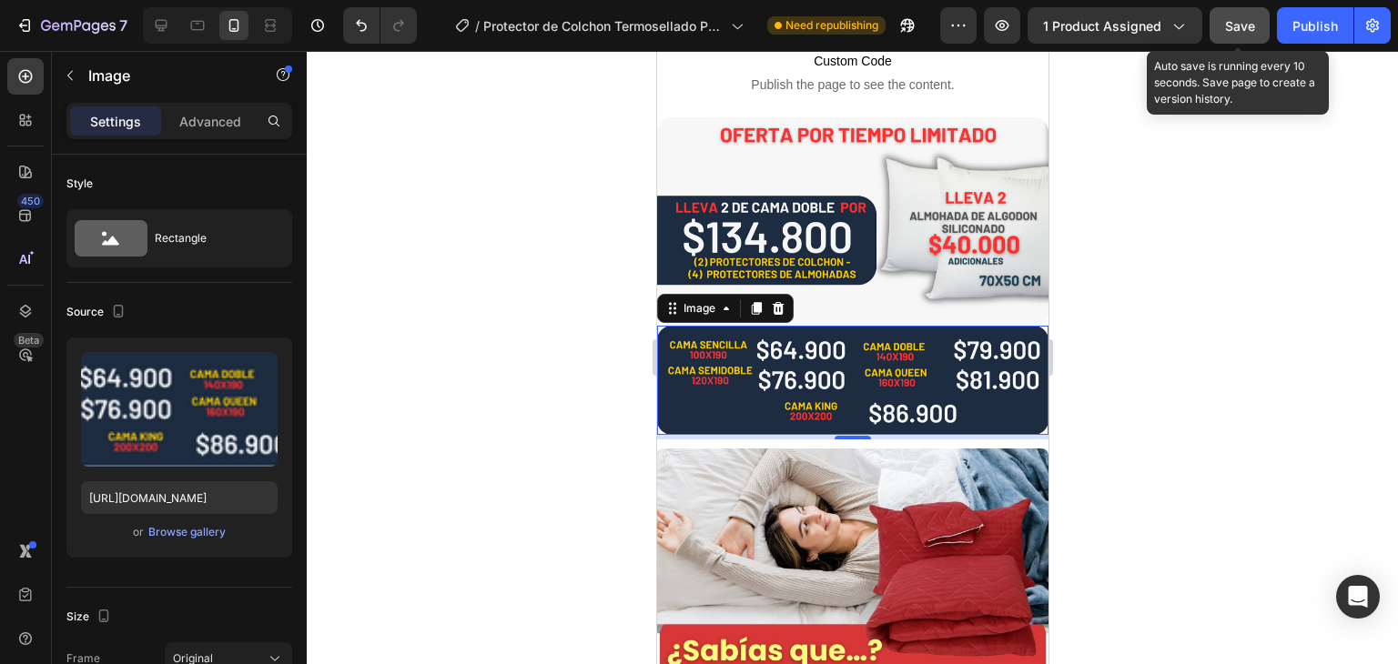
click at [1236, 26] on span "Save" at bounding box center [1240, 25] width 30 height 15
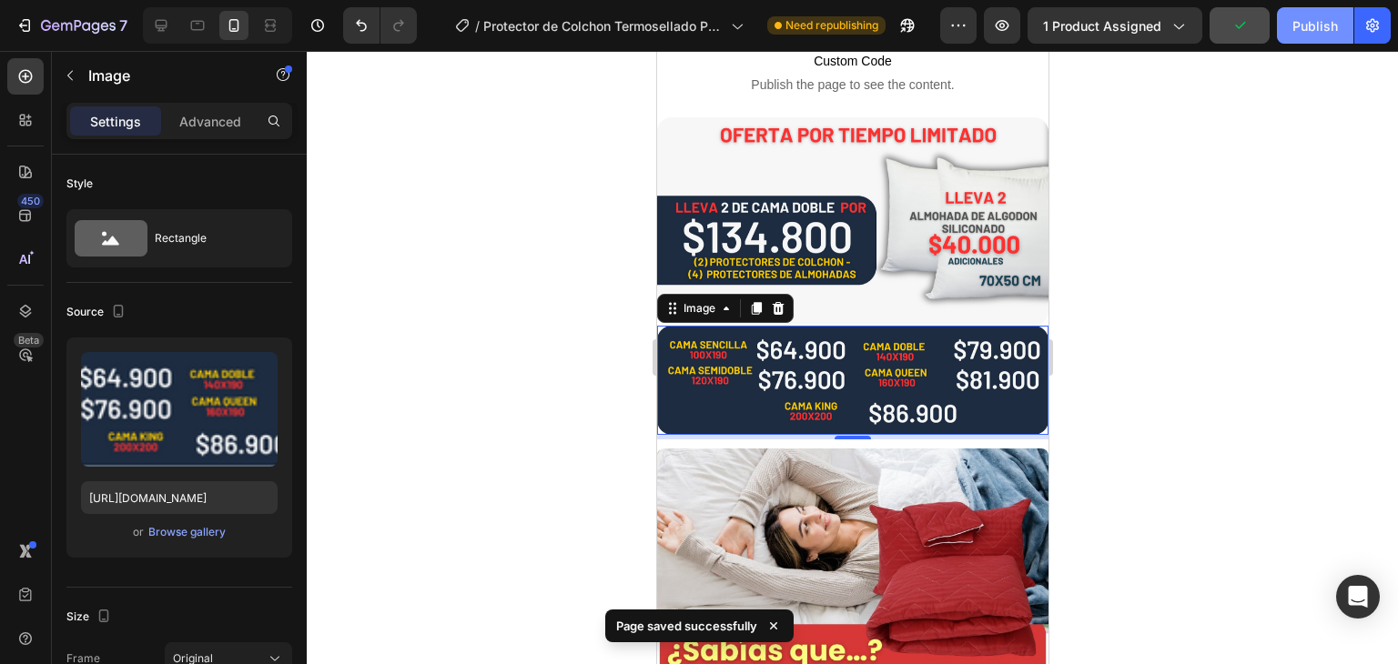
click at [1315, 25] on div "Publish" at bounding box center [1314, 25] width 45 height 19
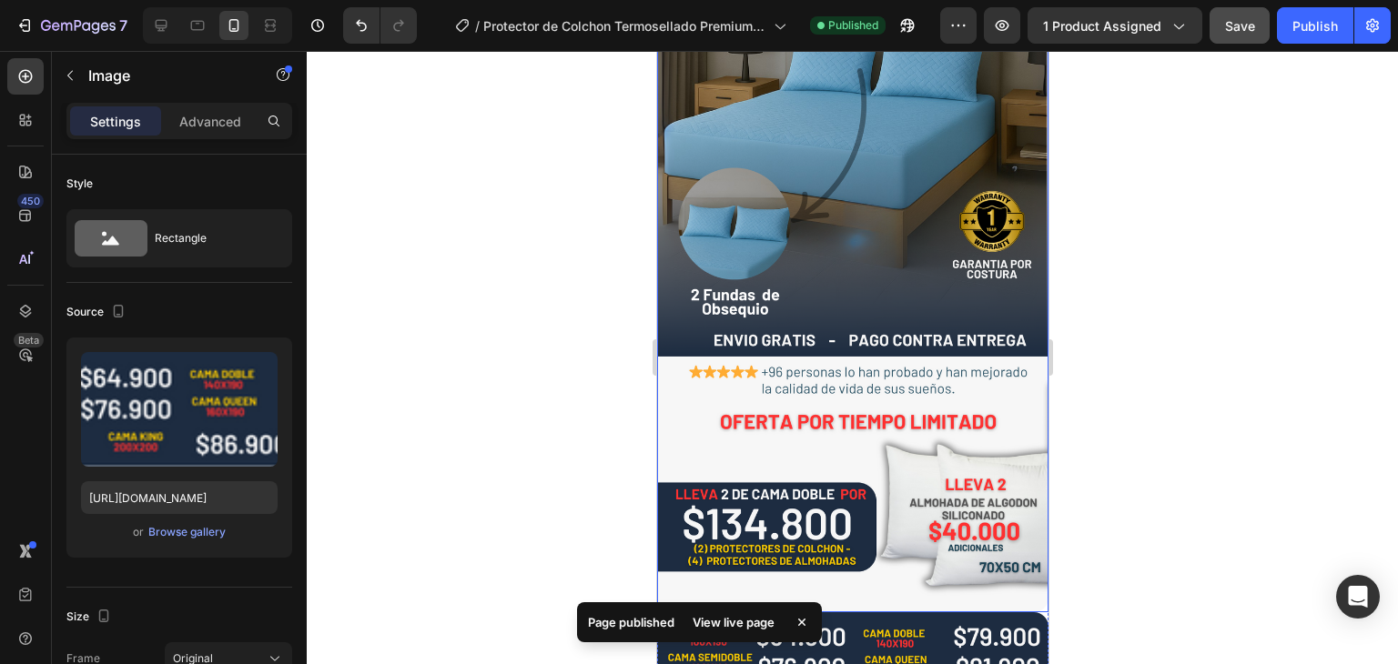
scroll to position [0, 0]
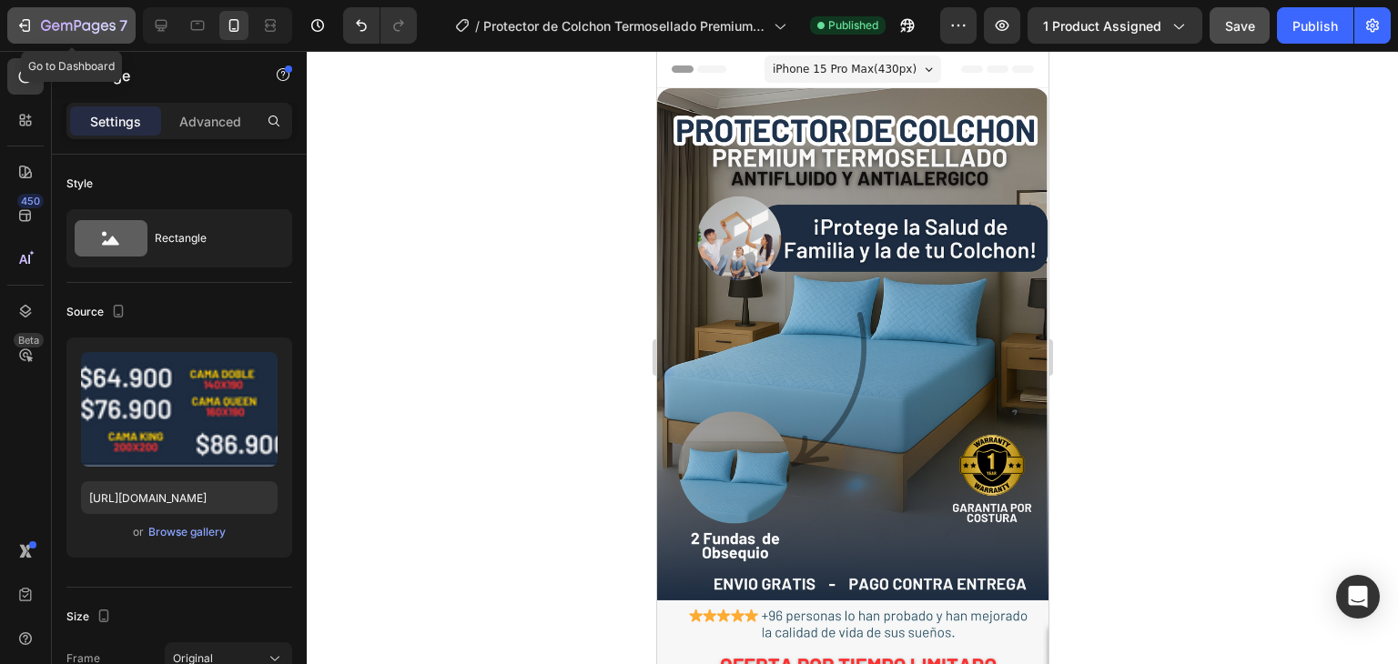
click at [36, 25] on div "7" at bounding box center [71, 26] width 112 height 22
